Goal: Task Accomplishment & Management: Use online tool/utility

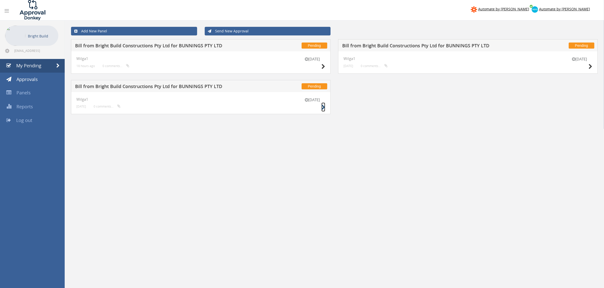
click at [322, 108] on icon at bounding box center [323, 107] width 4 height 5
click at [589, 65] on icon at bounding box center [590, 66] width 4 height 5
click at [321, 65] on icon at bounding box center [323, 66] width 4 height 5
click at [588, 66] on icon at bounding box center [590, 66] width 4 height 5
click at [322, 111] on small at bounding box center [323, 107] width 4 height 7
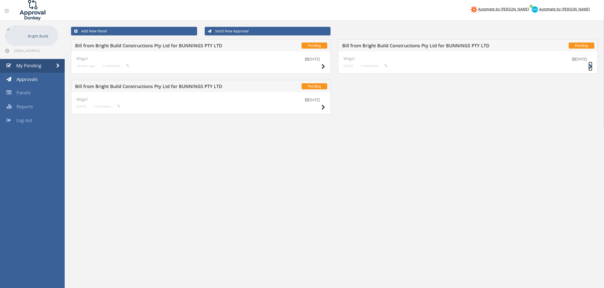
click at [591, 66] on icon at bounding box center [590, 66] width 4 height 5
click at [324, 65] on icon at bounding box center [323, 66] width 4 height 5
click at [588, 66] on div "[DATE]" at bounding box center [579, 64] width 25 height 14
click at [590, 66] on icon at bounding box center [590, 66] width 4 height 5
